Goal: Task Accomplishment & Management: Manage account settings

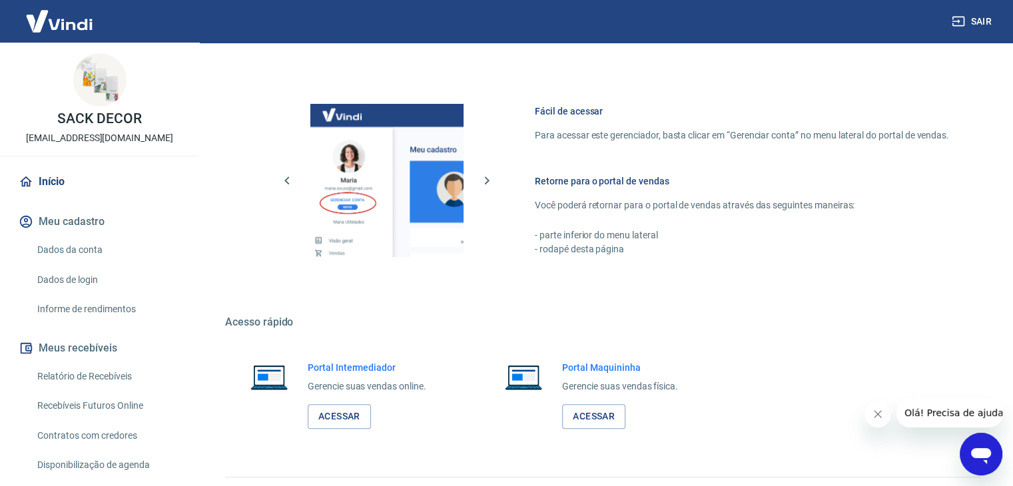
scroll to position [565, 0]
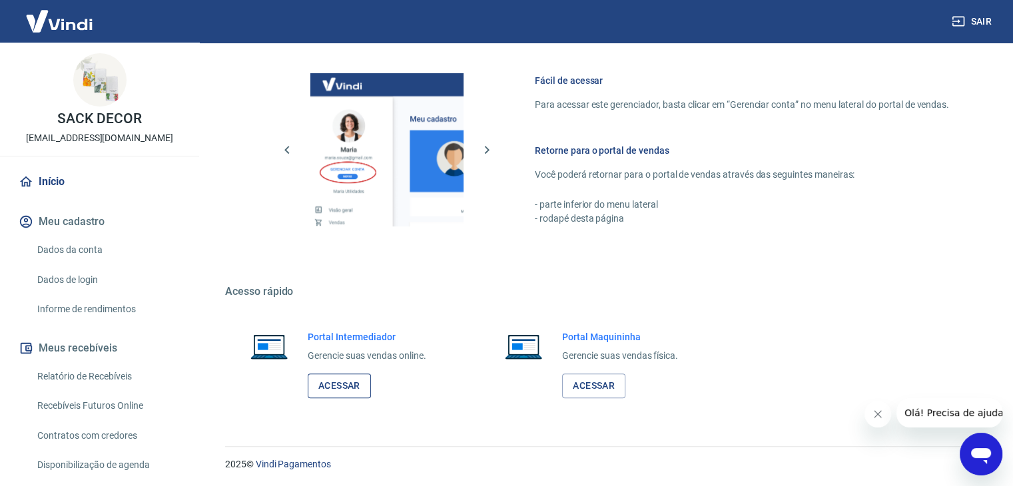
click at [359, 389] on link "Acessar" at bounding box center [339, 385] width 63 height 25
